Goal: Task Accomplishment & Management: Use online tool/utility

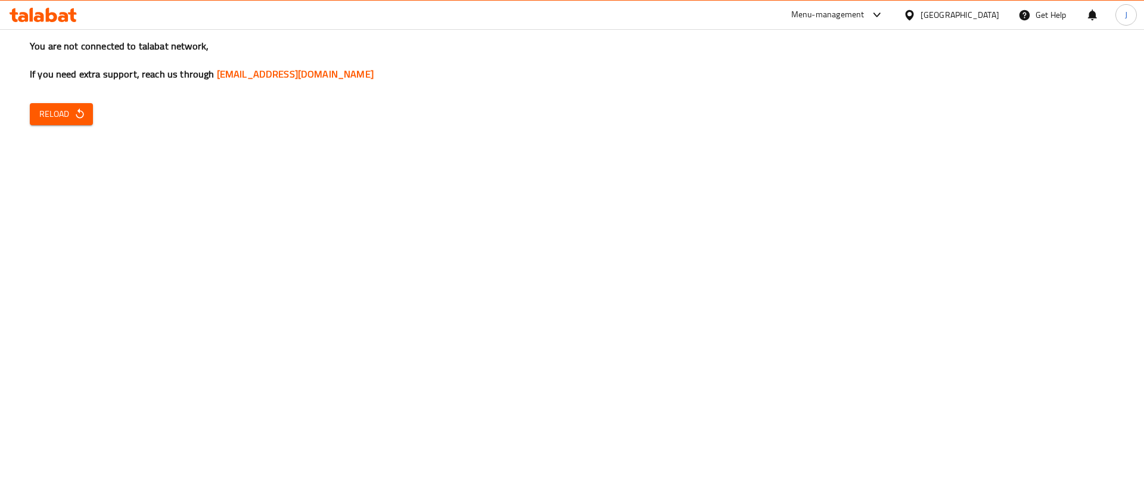
click at [86, 104] on button "Reload" at bounding box center [61, 114] width 63 height 22
click at [62, 108] on span "Reload" at bounding box center [61, 114] width 44 height 15
click at [875, 27] on div "Menu-management" at bounding box center [838, 15] width 112 height 29
click at [865, 17] on div "Menu-management" at bounding box center [827, 15] width 73 height 14
click at [822, 107] on div "All Plugins Agent Campaigns Center Menu-management Restaurant-Management" at bounding box center [851, 92] width 179 height 107
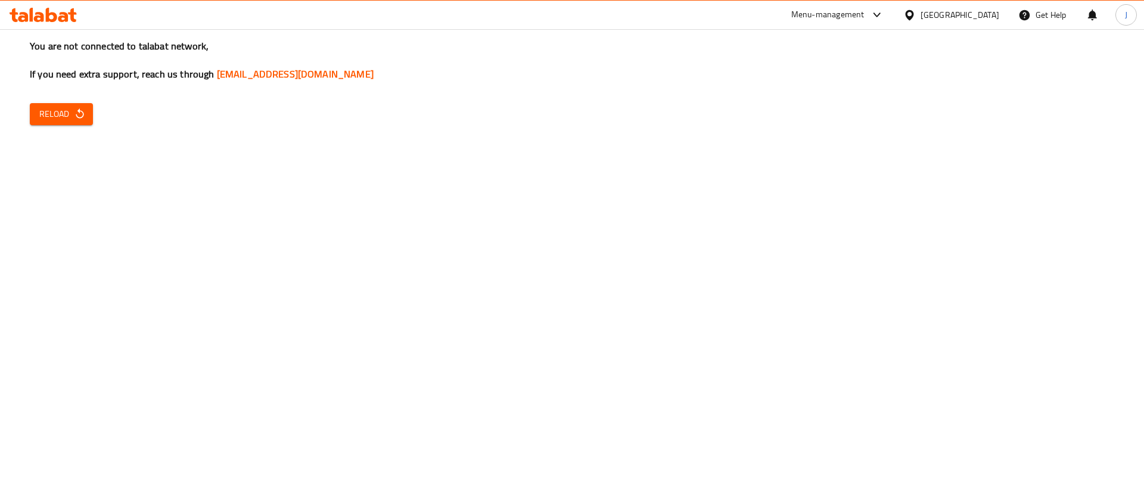
click at [63, 98] on div "You are not connected to talabat network, If you need extra support, reach us t…" at bounding box center [572, 246] width 1144 height 493
click at [63, 107] on span "Reload" at bounding box center [61, 114] width 44 height 15
click at [57, 120] on span "Reload" at bounding box center [61, 114] width 44 height 15
click at [45, 112] on span "Reload" at bounding box center [61, 114] width 44 height 15
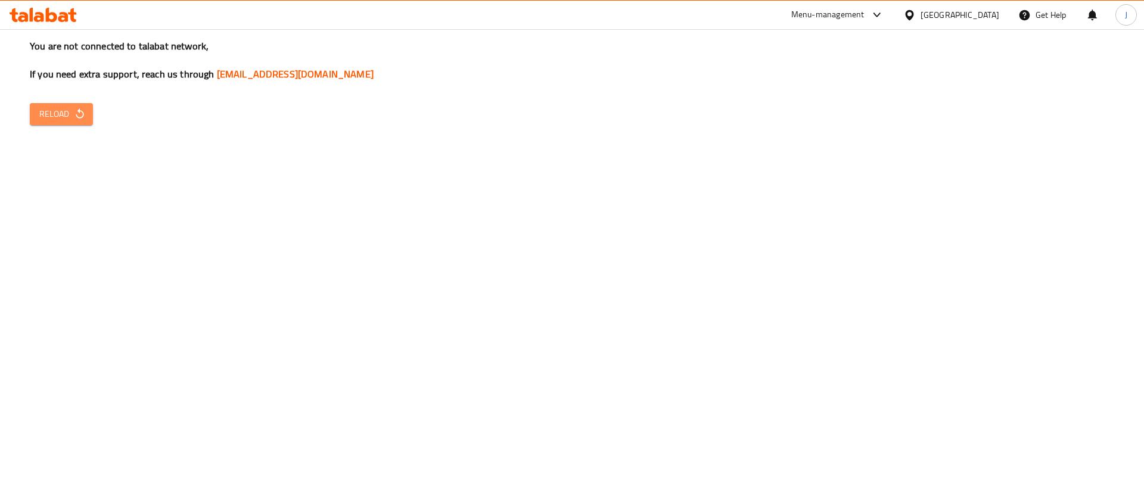
click at [66, 117] on span "Reload" at bounding box center [61, 114] width 44 height 15
